Goal: Task Accomplishment & Management: Manage account settings

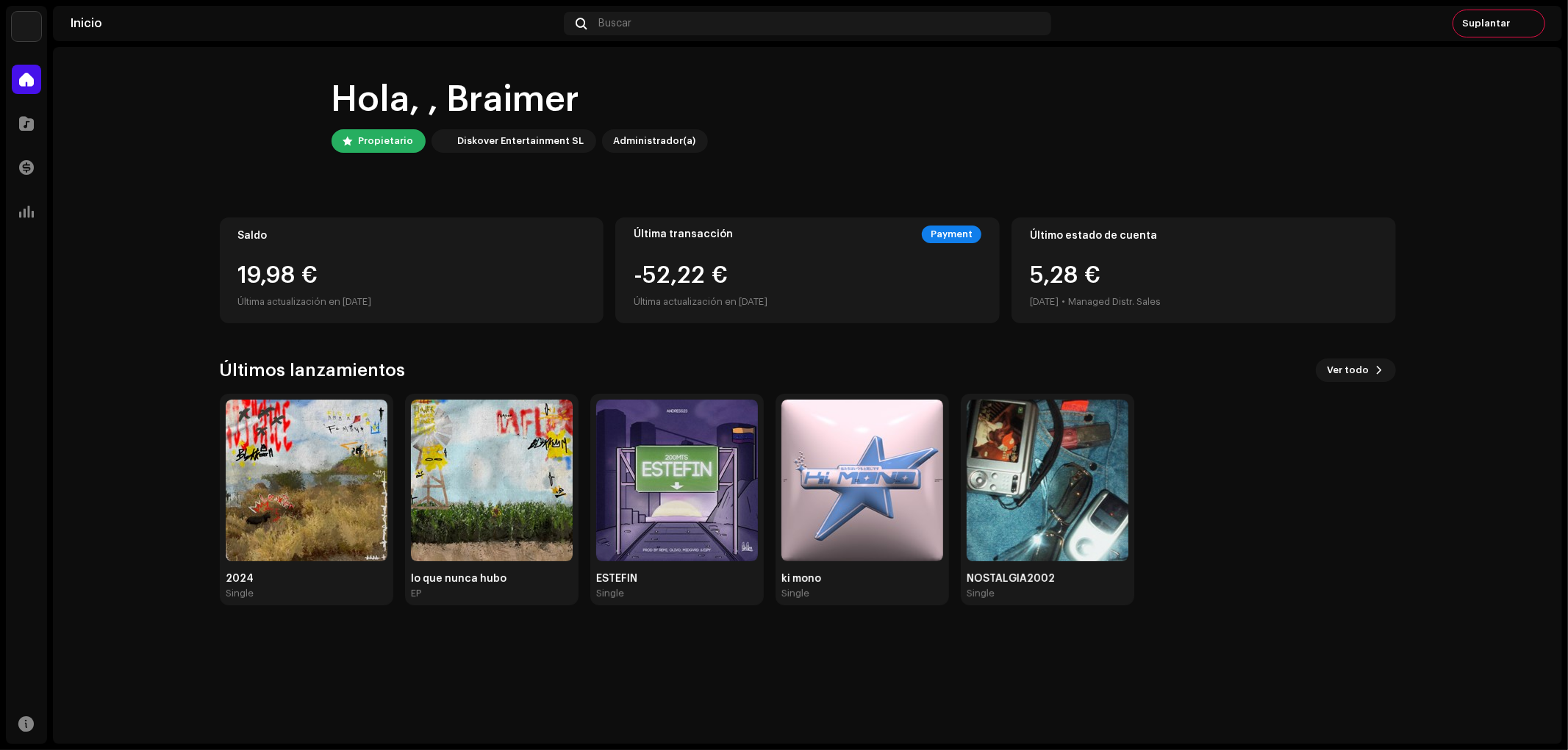
click at [28, 27] on img at bounding box center [27, 27] width 29 height 29
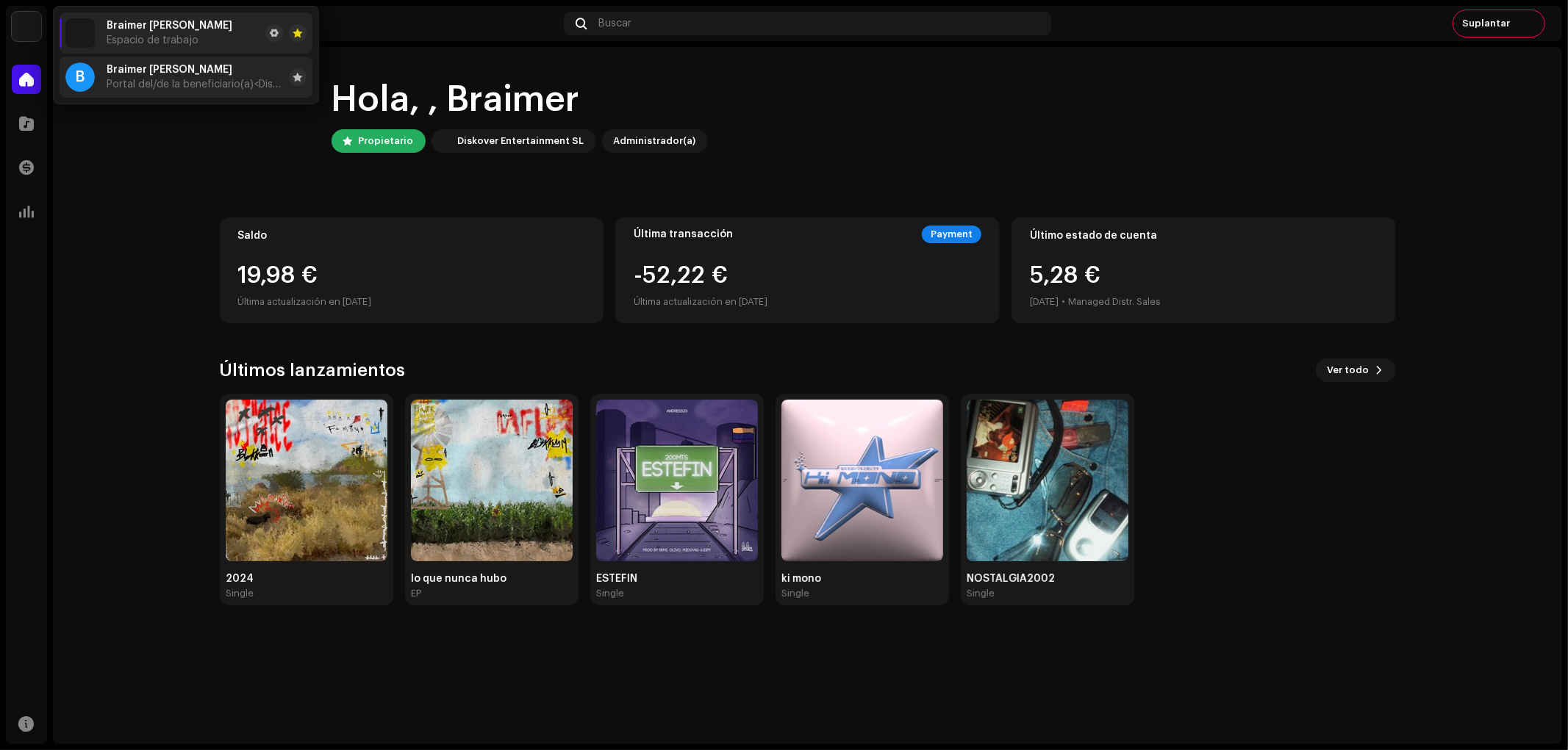
click at [156, 79] on span "Portal del/de la beneficiario(a) <Diskover Entertainment SL>" at bounding box center [195, 84] width 176 height 12
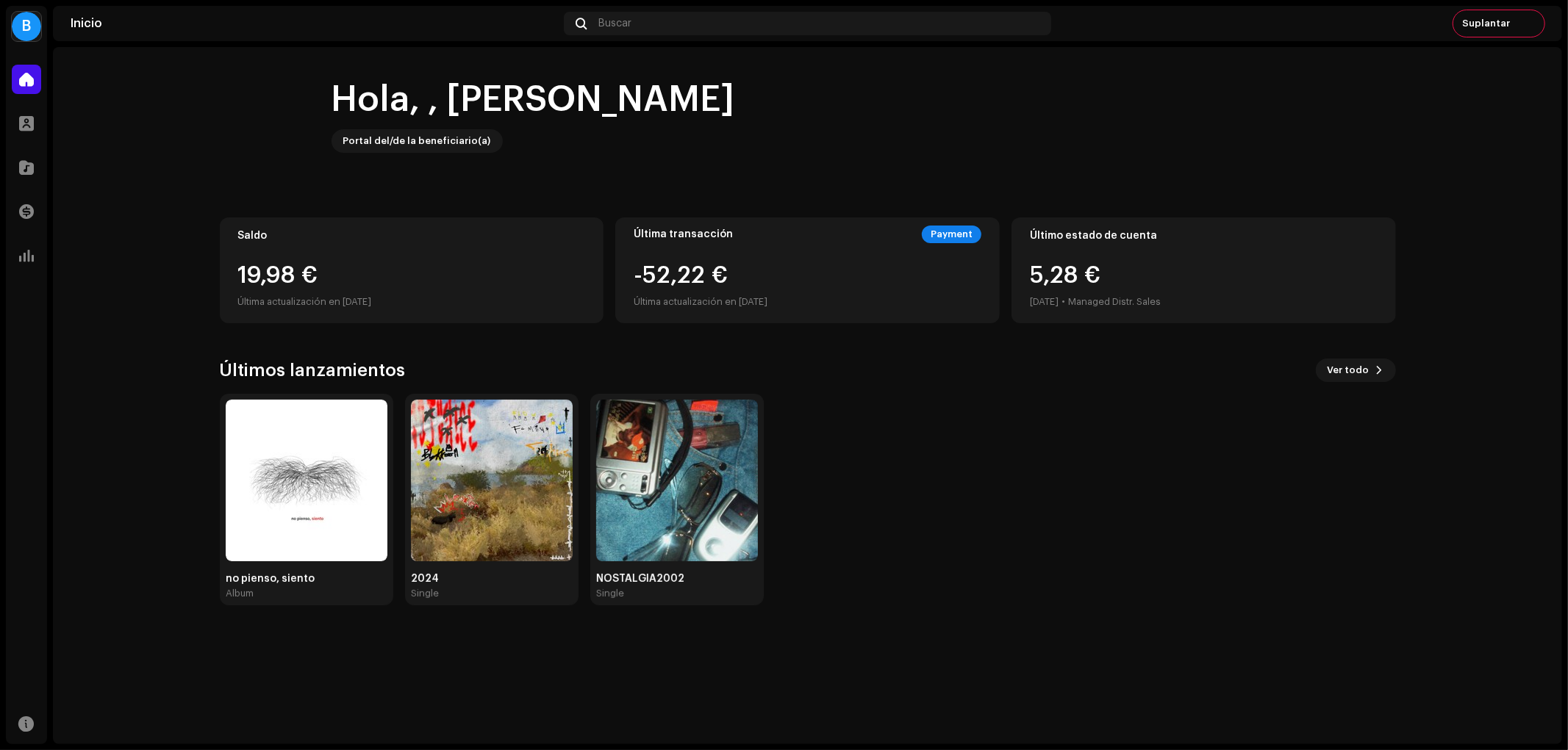
click at [38, 24] on div "B" at bounding box center [27, 27] width 29 height 29
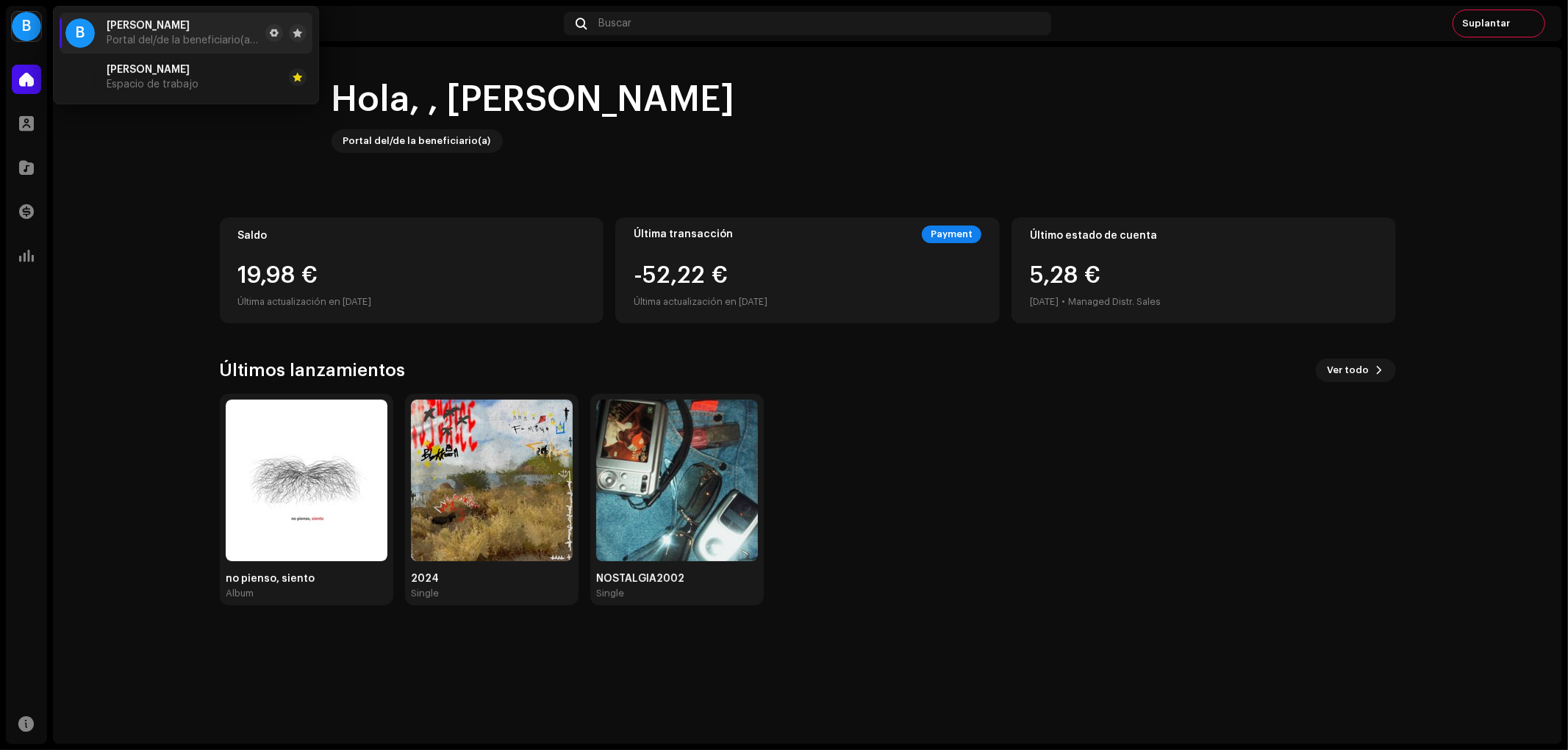
click at [135, 170] on home-home "Hola, , Braimer Portal del/de la beneficiario(a) Saldo 19,98 € Última actualiza…" at bounding box center [807, 338] width 1509 height 582
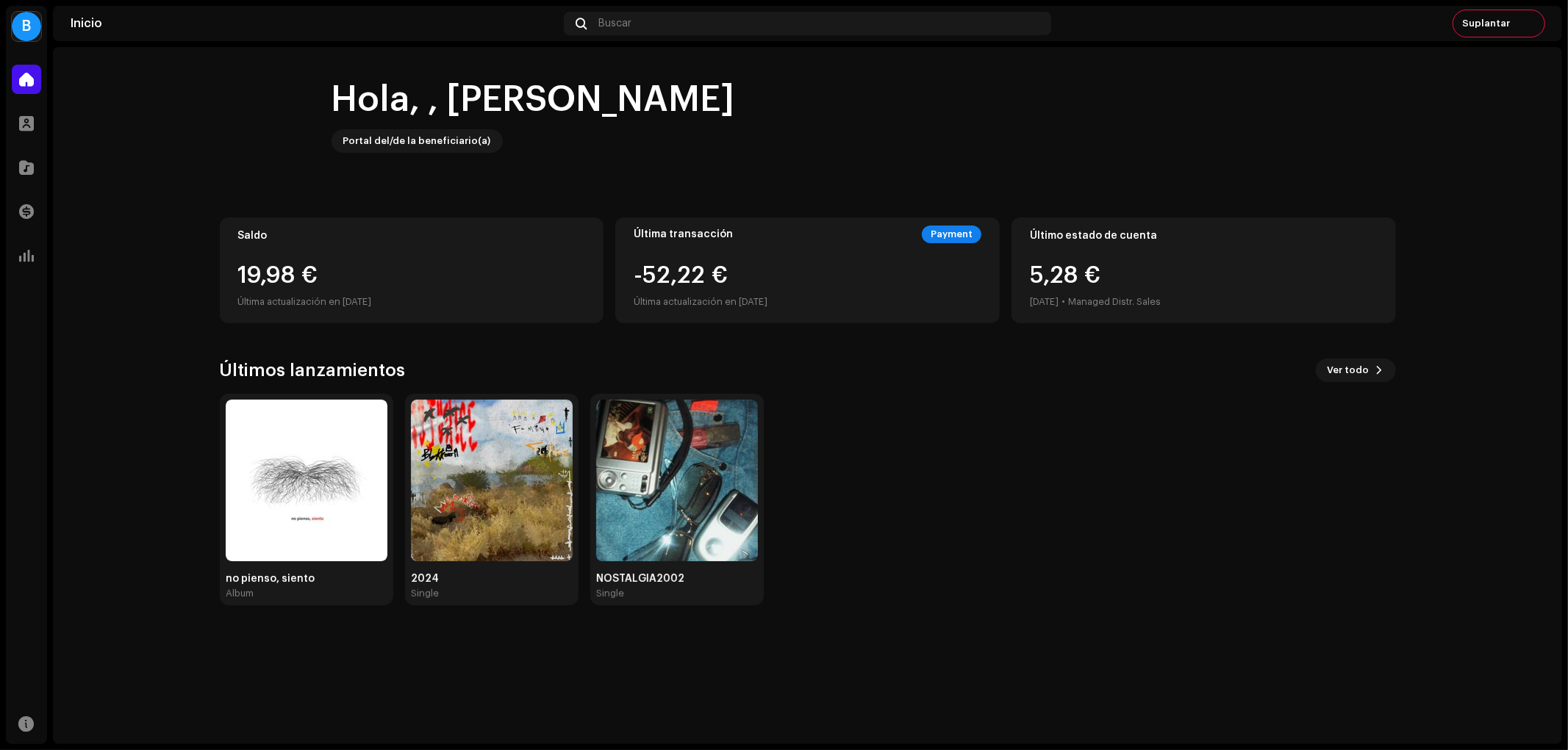
click at [28, 24] on div "B" at bounding box center [27, 27] width 29 height 29
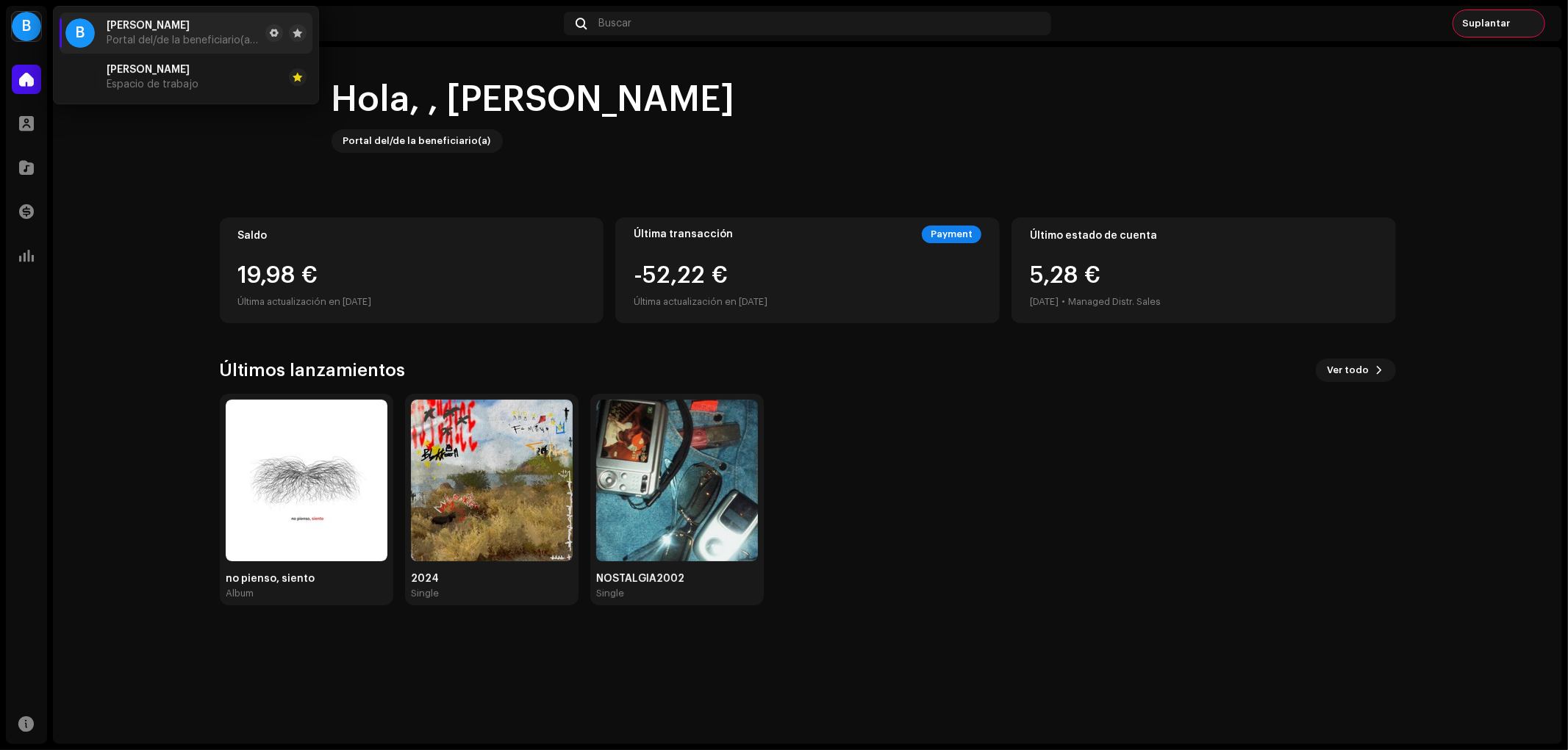
click at [1503, 28] on span "Suplantar" at bounding box center [1486, 23] width 48 height 12
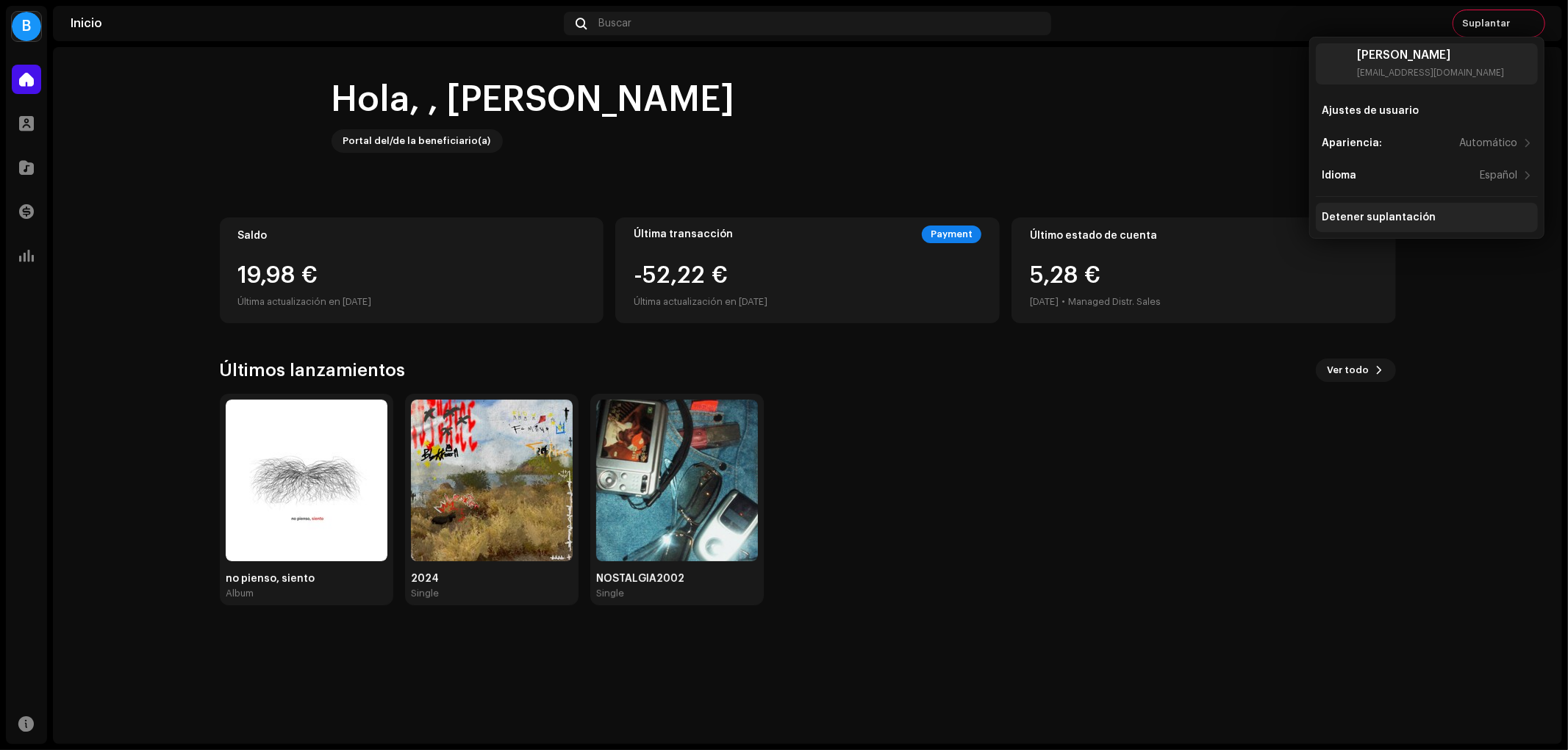
click at [1405, 219] on div "Detener suplantación" at bounding box center [1379, 218] width 114 height 12
